Goal: Transaction & Acquisition: Book appointment/travel/reservation

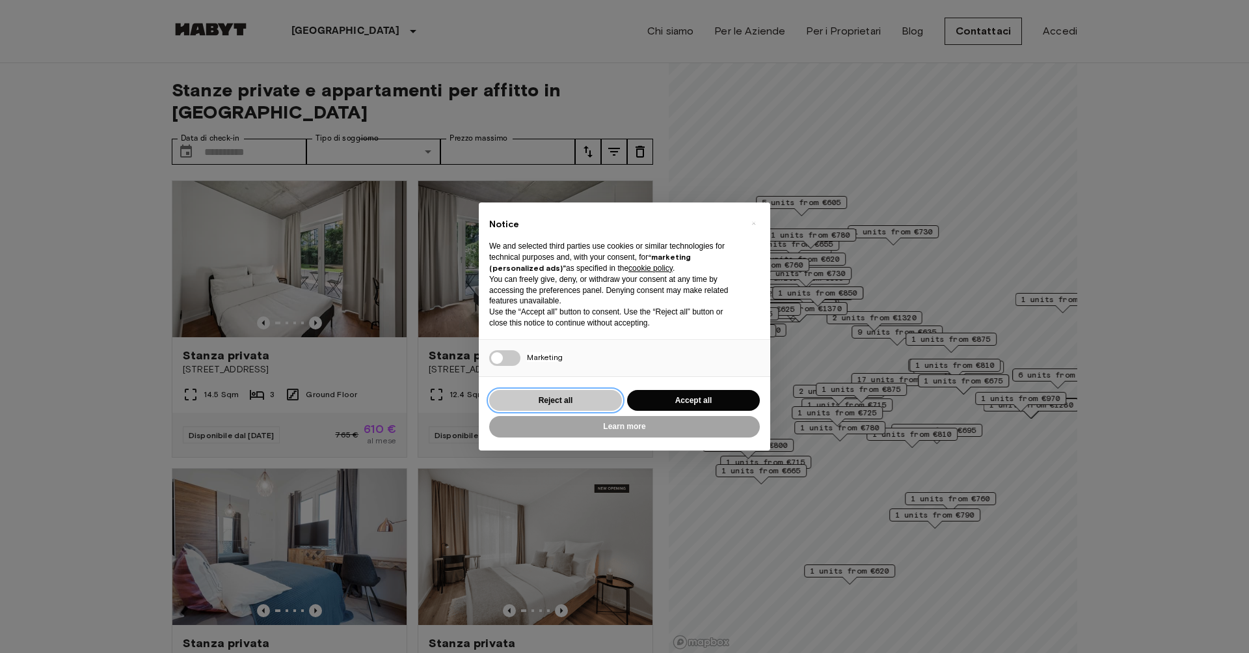
click at [590, 401] on button "Reject all" at bounding box center [555, 400] width 133 height 21
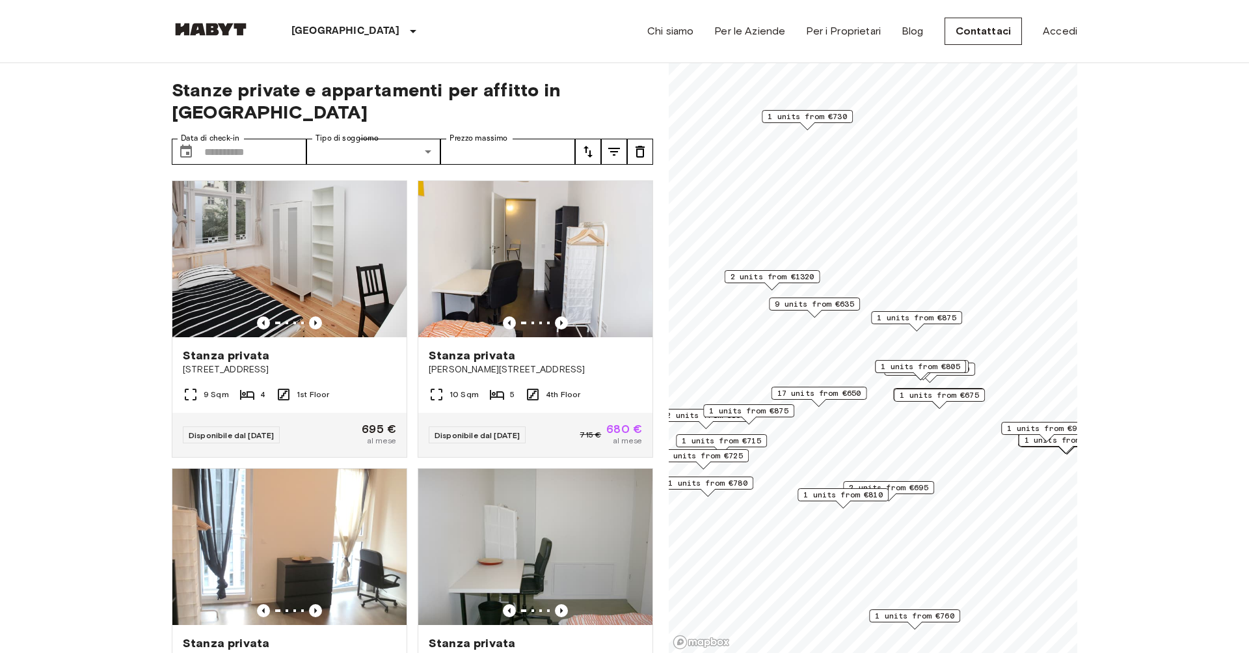
click at [834, 306] on span "9 units from €635" at bounding box center [814, 304] width 79 height 12
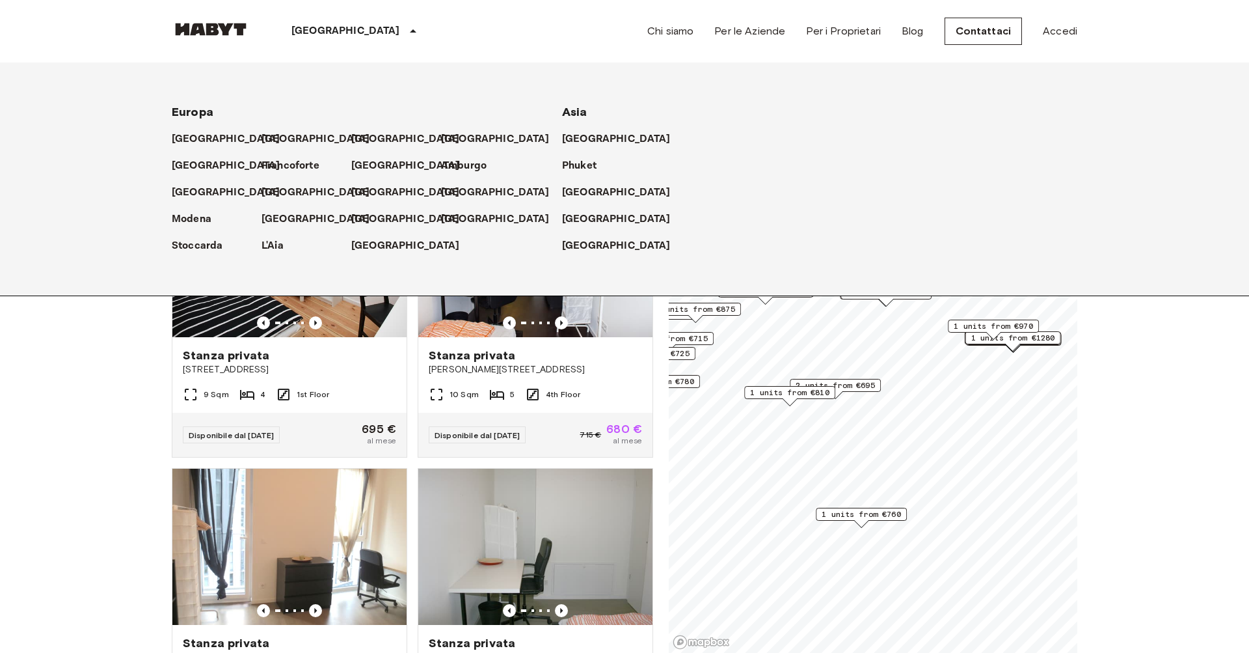
click at [405, 27] on icon at bounding box center [413, 31] width 16 height 16
click at [358, 225] on p "[GEOGRAPHIC_DATA]" at bounding box center [408, 219] width 109 height 16
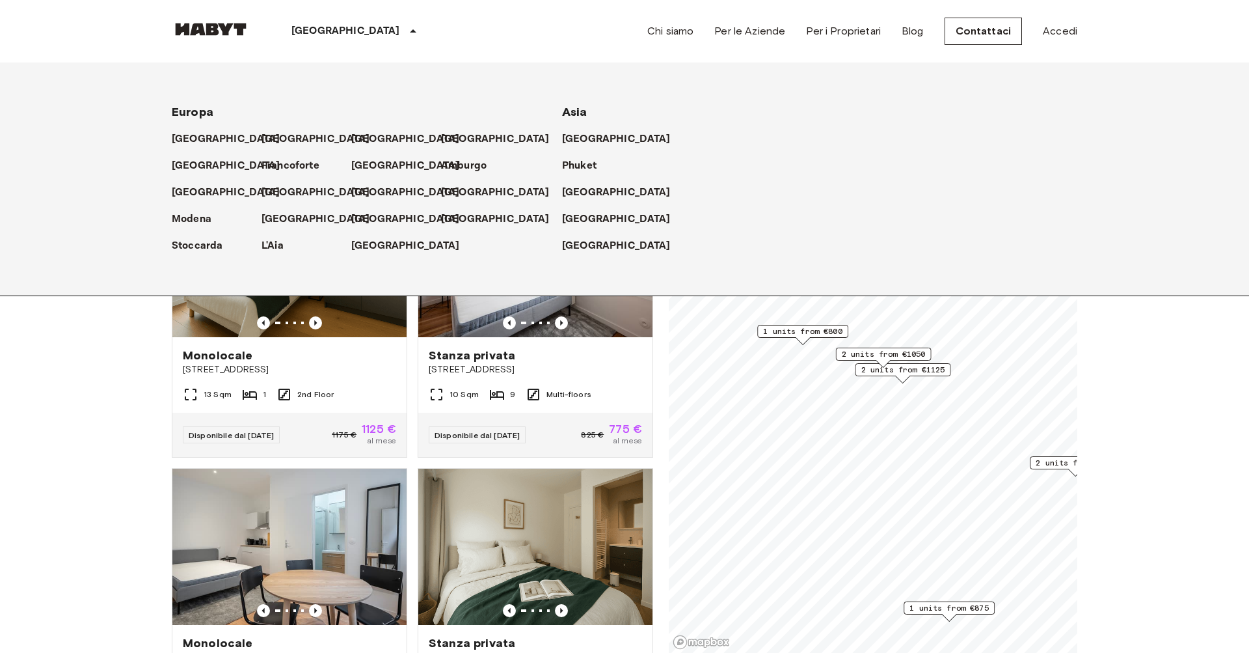
click at [804, 331] on span "1 units from €800" at bounding box center [802, 331] width 79 height 12
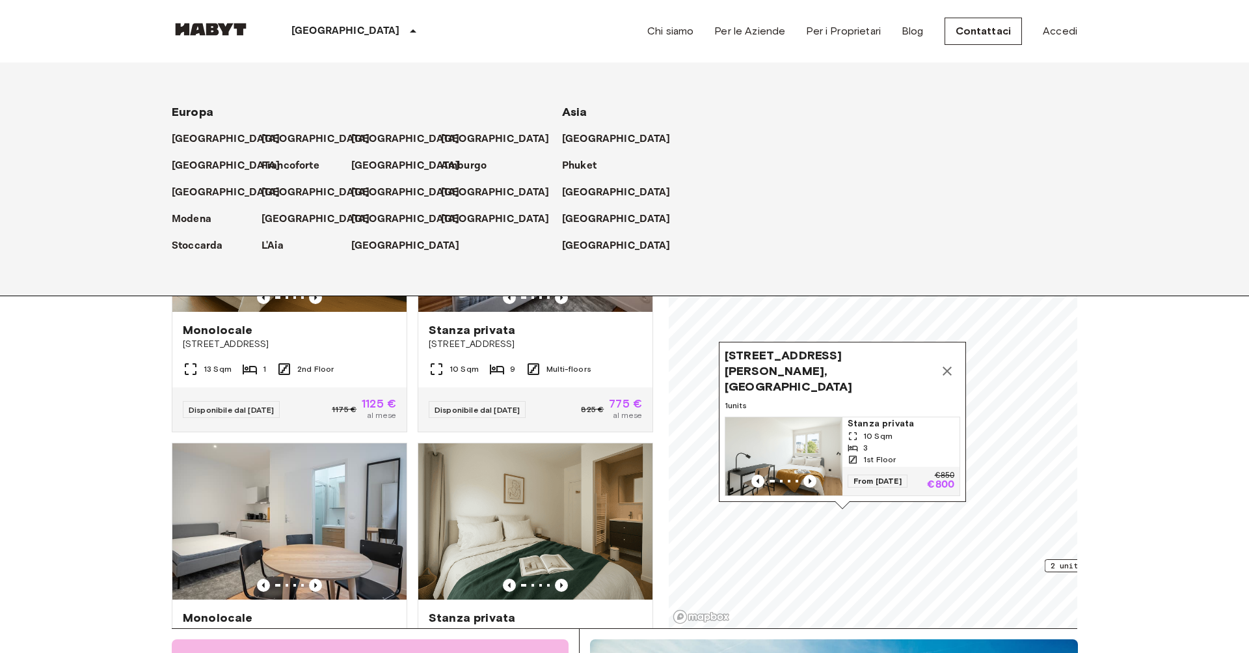
scroll to position [59, 0]
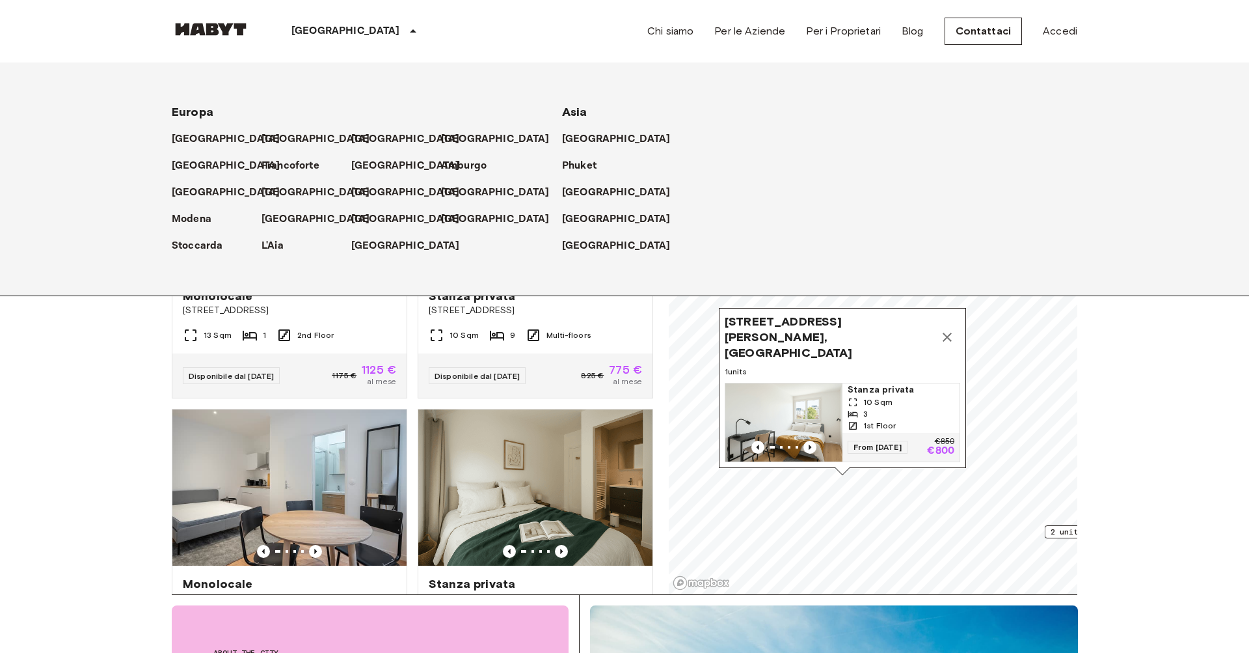
click at [755, 349] on span "[STREET_ADDRESS][PERSON_NAME], [GEOGRAPHIC_DATA]" at bounding box center [830, 337] width 210 height 47
click at [835, 334] on span "[STREET_ADDRESS][PERSON_NAME], [GEOGRAPHIC_DATA]" at bounding box center [830, 337] width 210 height 47
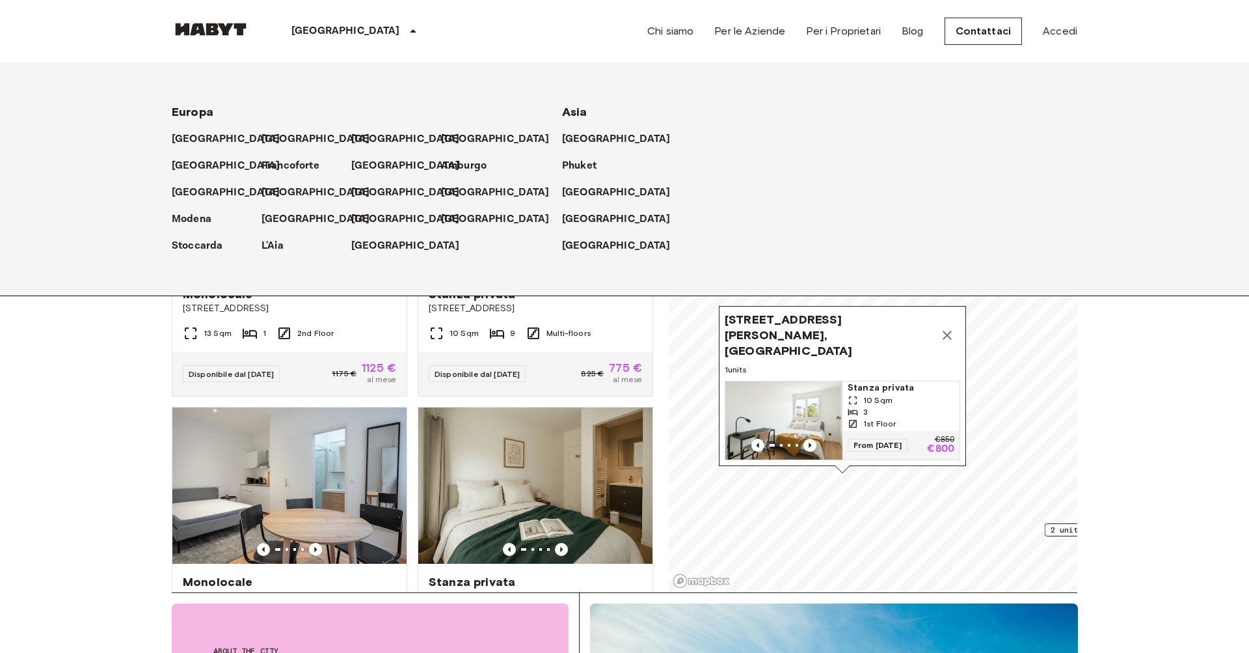
click at [757, 347] on span "[STREET_ADDRESS][PERSON_NAME], [GEOGRAPHIC_DATA]" at bounding box center [830, 335] width 210 height 47
click at [812, 412] on img "Map marker" at bounding box center [784, 420] width 117 height 78
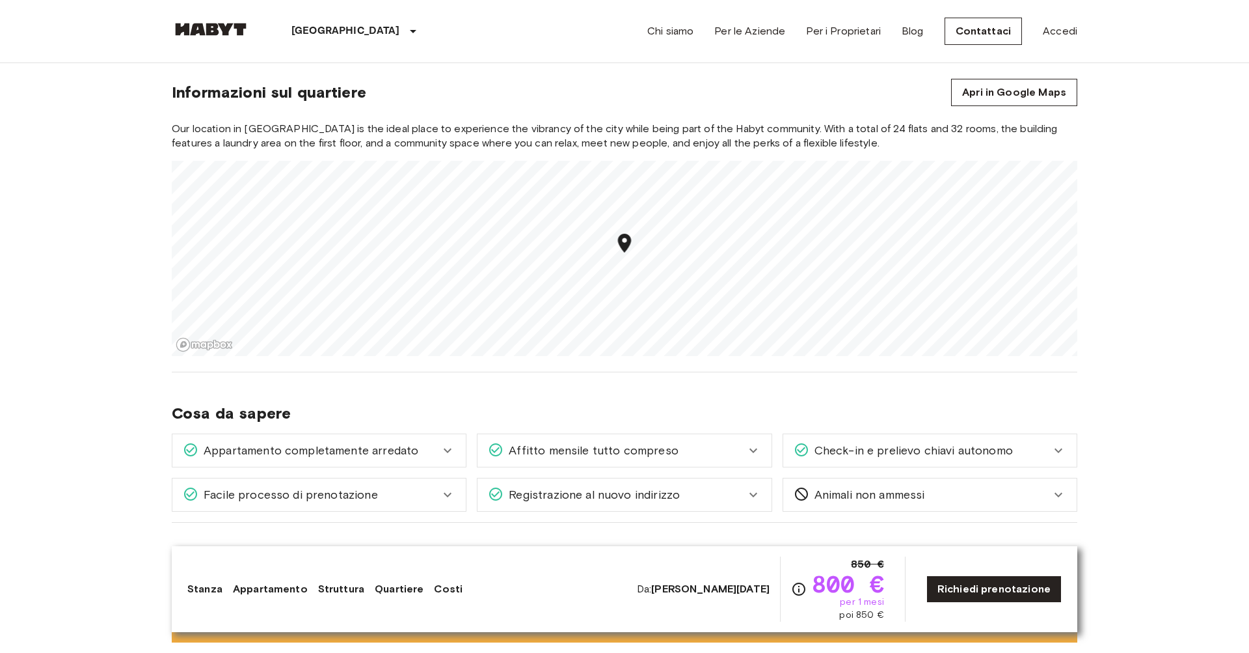
scroll to position [1074, 0]
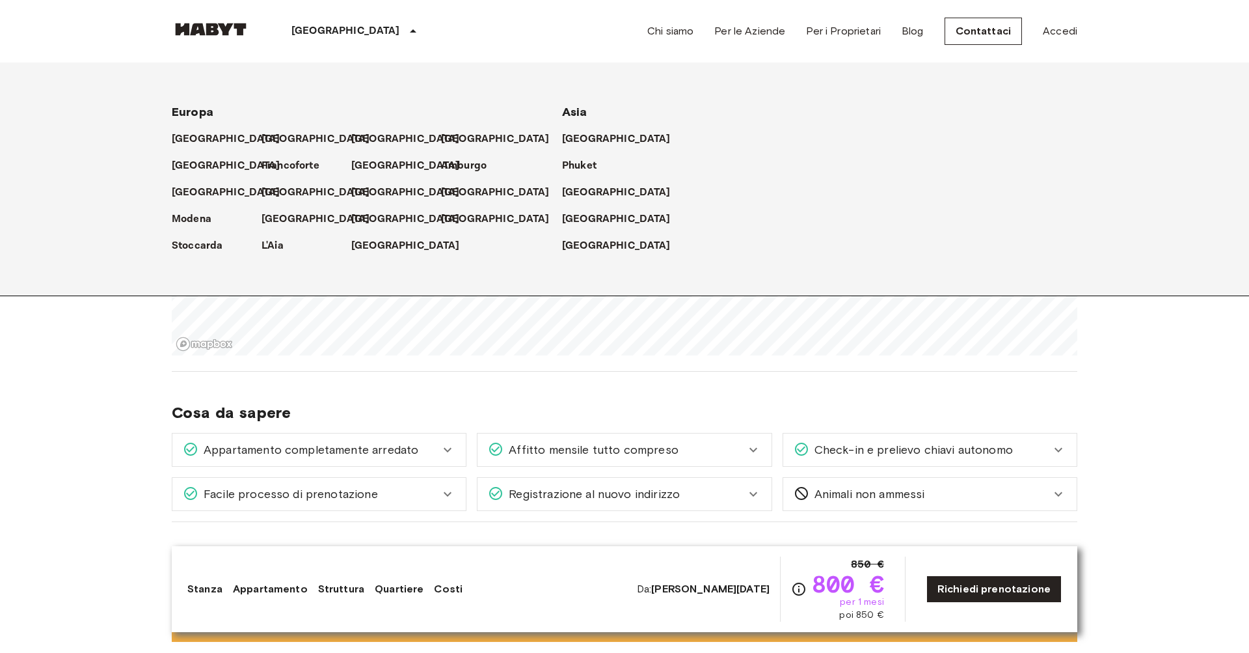
click at [298, 33] on p "[GEOGRAPHIC_DATA]" at bounding box center [346, 31] width 109 height 16
